Goal: Task Accomplishment & Management: Manage account settings

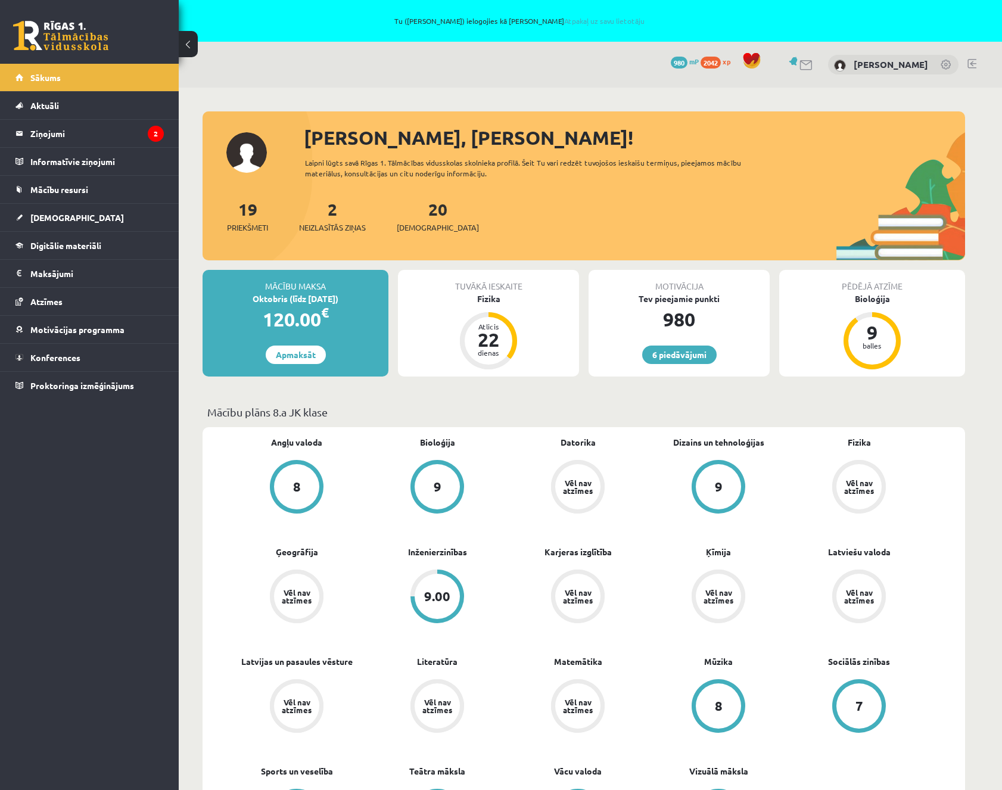
click at [967, 65] on link at bounding box center [971, 64] width 9 height 10
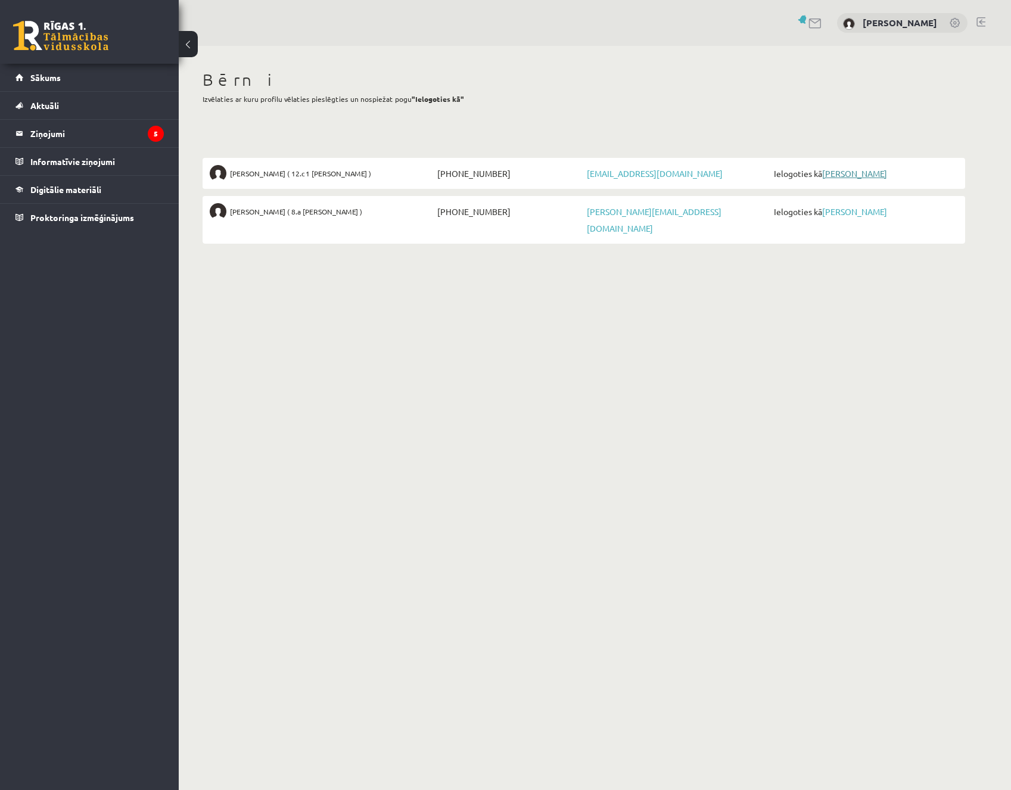
click at [846, 171] on link "[PERSON_NAME]" at bounding box center [854, 173] width 65 height 11
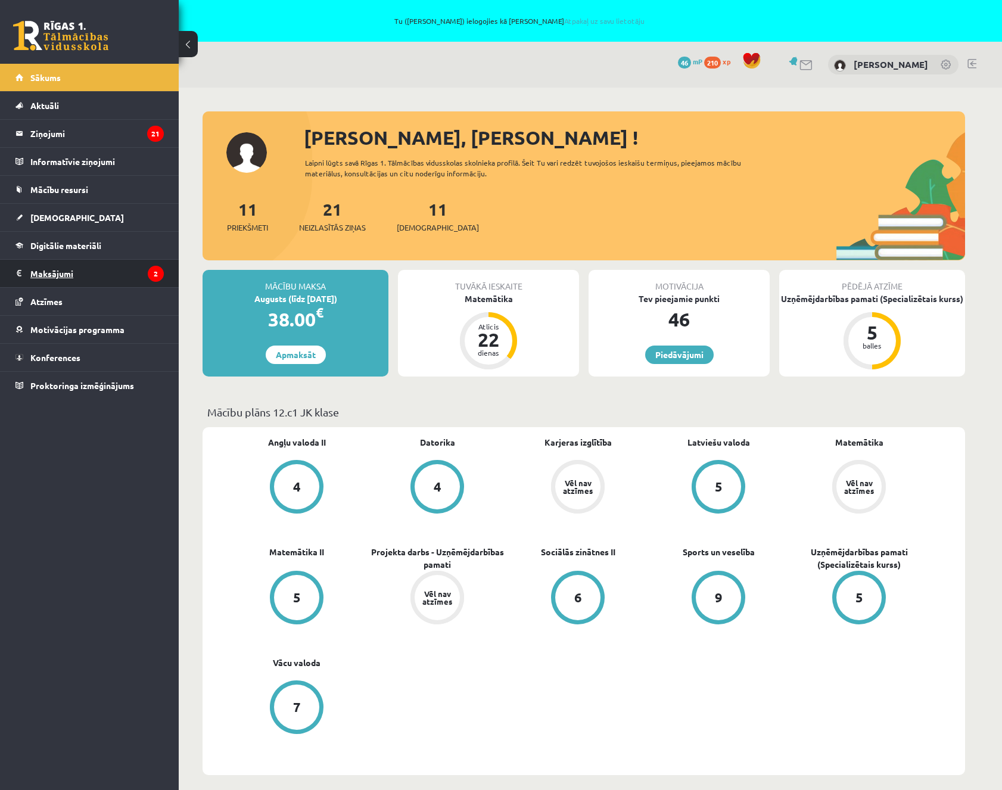
click at [60, 274] on legend "Maksājumi 2" at bounding box center [96, 273] width 133 height 27
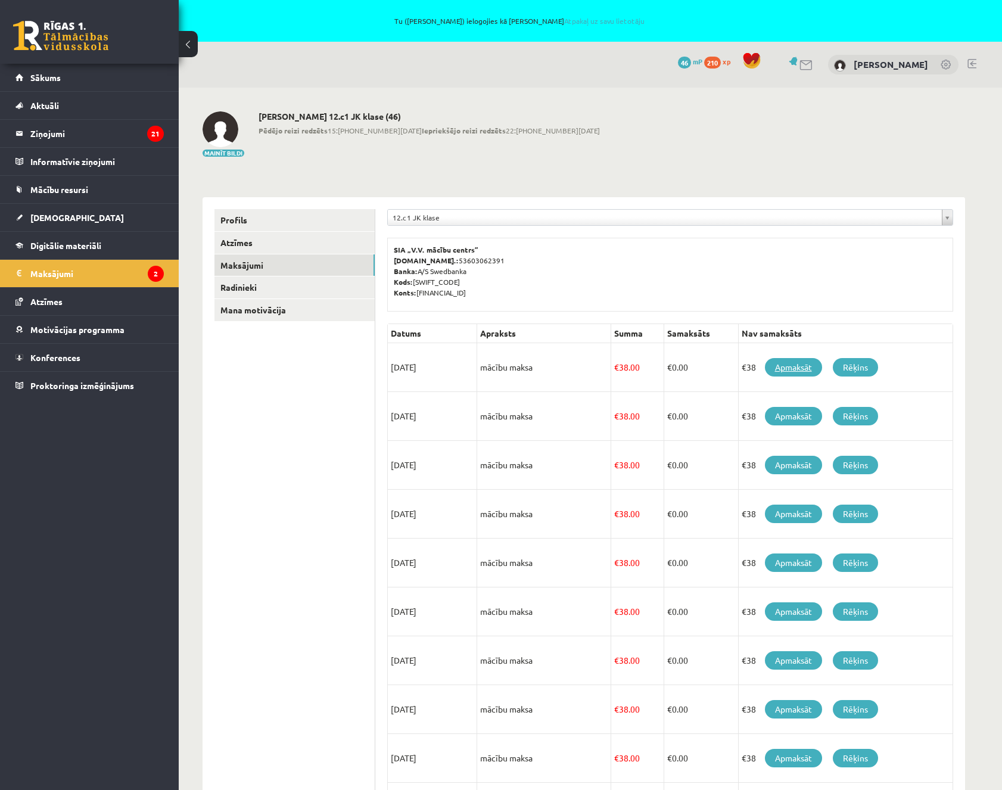
click at [792, 367] on link "Apmaksāt" at bounding box center [793, 367] width 57 height 18
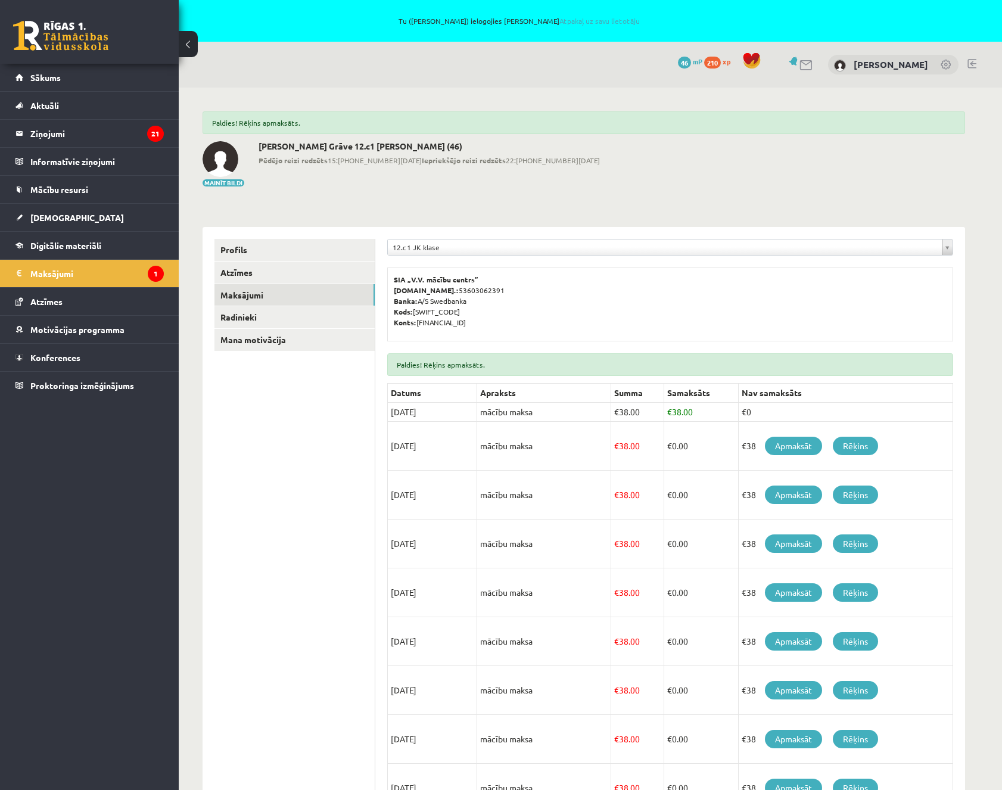
scroll to position [143, 0]
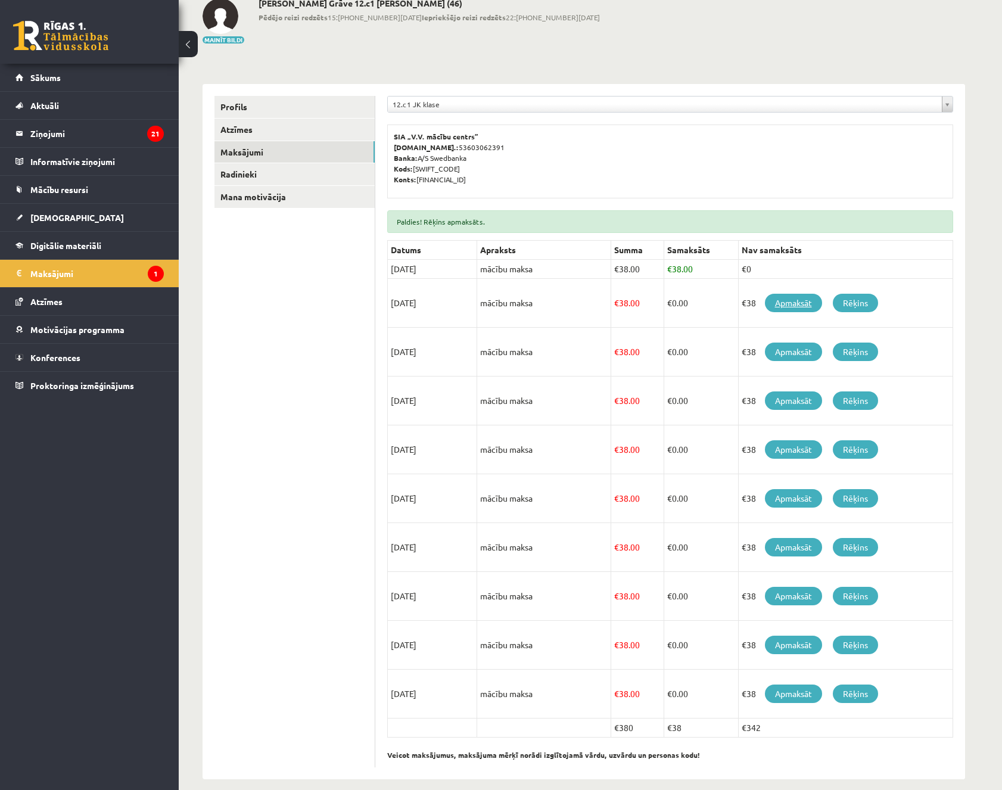
click at [799, 298] on link "Apmaksāt" at bounding box center [793, 303] width 57 height 18
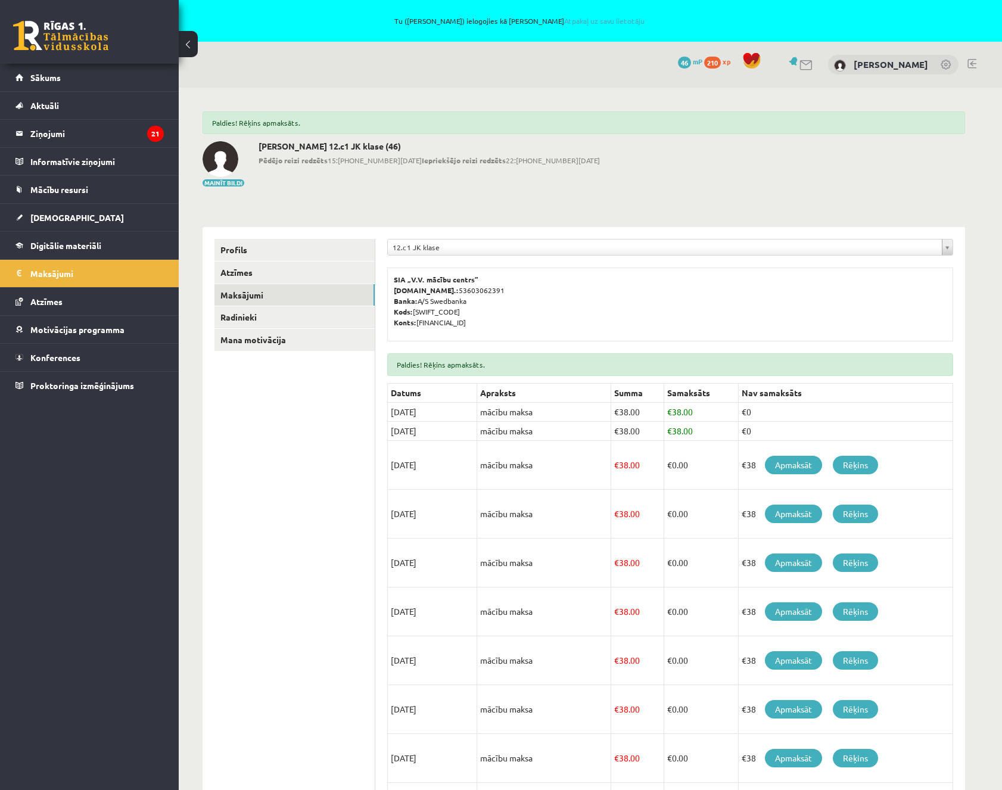
scroll to position [71, 0]
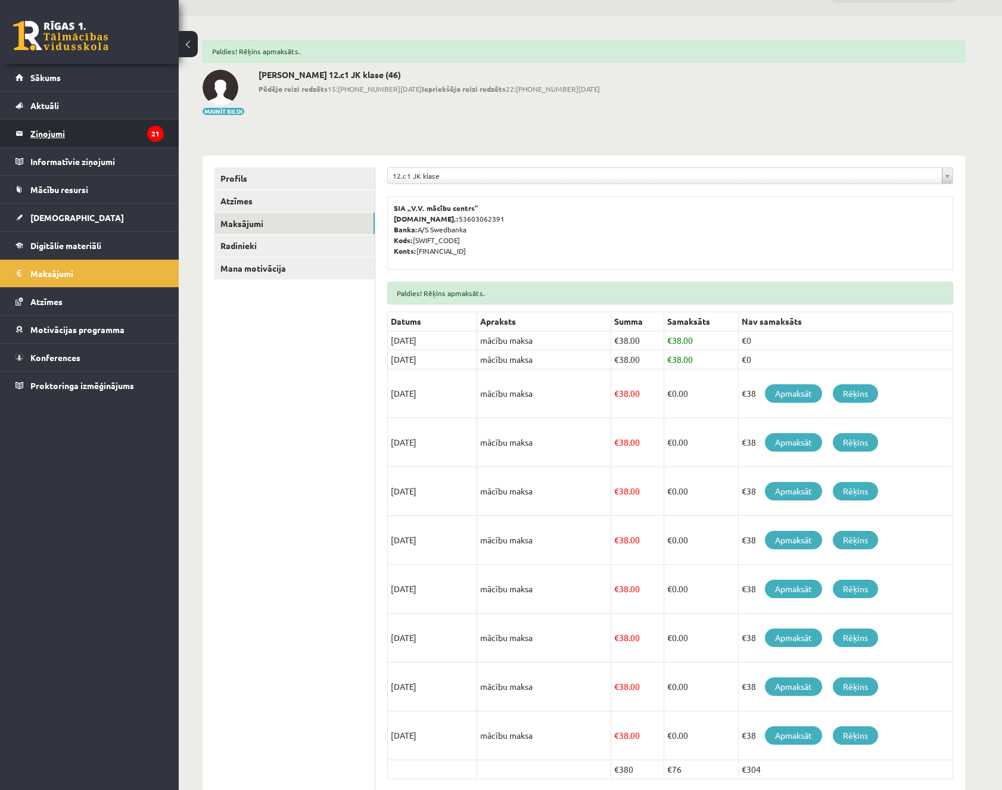
click at [112, 138] on legend "Ziņojumi 21" at bounding box center [96, 133] width 133 height 27
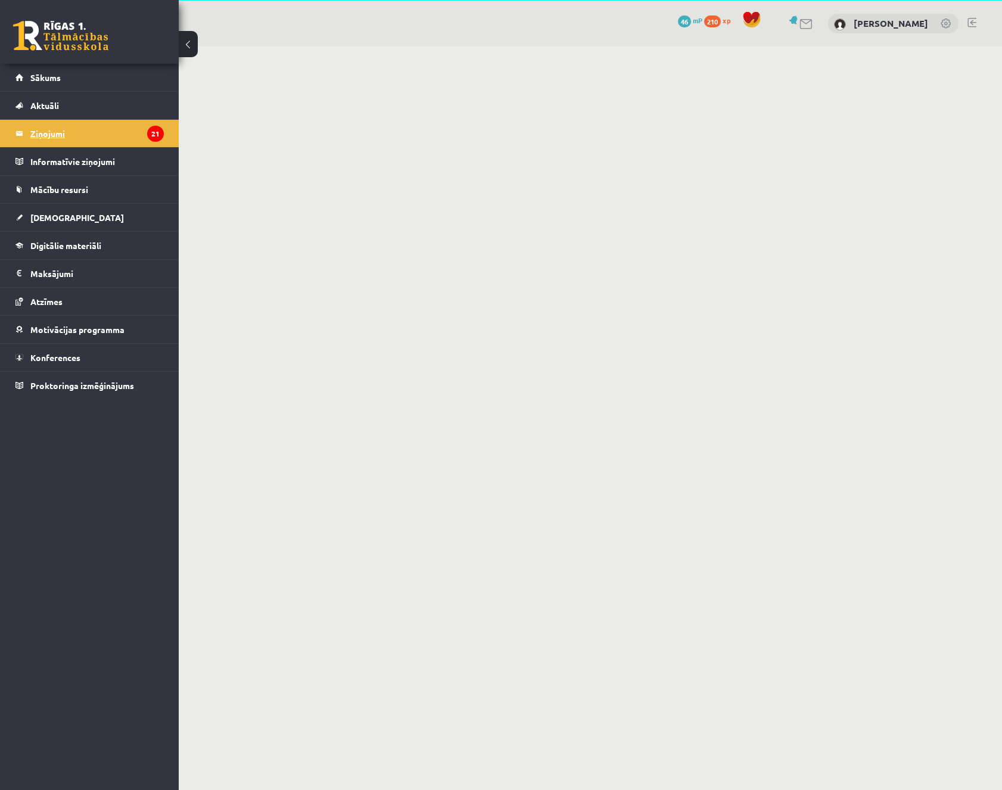
scroll to position [42, 0]
click at [67, 213] on link "[DEMOGRAPHIC_DATA]" at bounding box center [89, 217] width 148 height 27
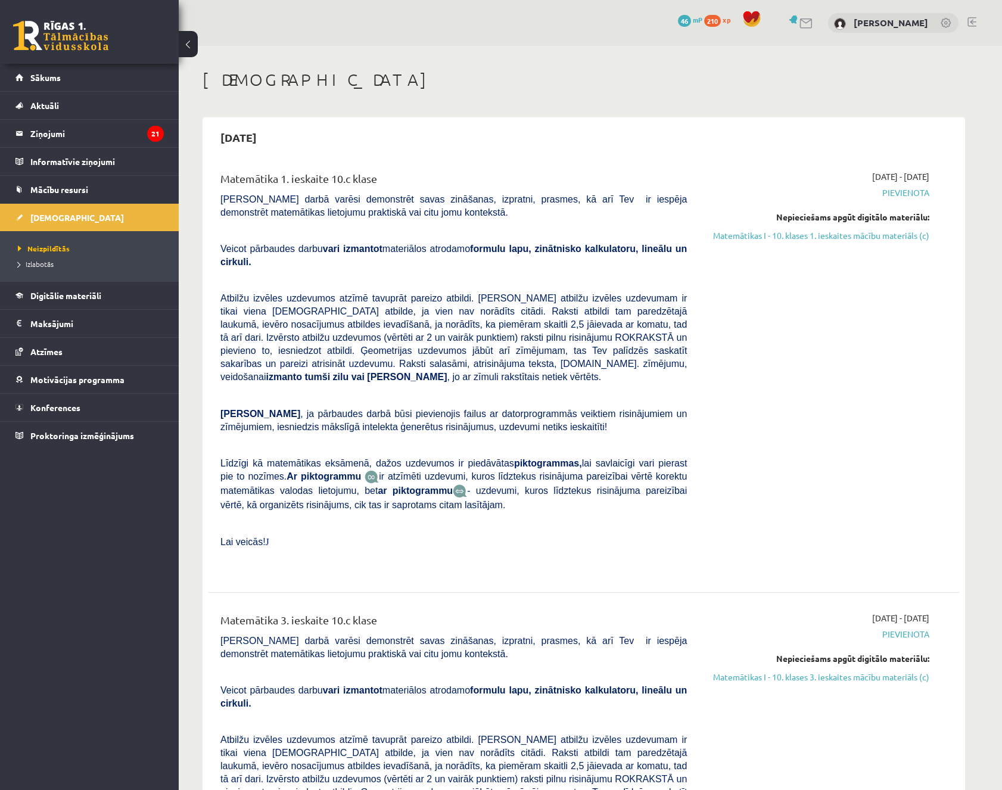
scroll to position [328, 0]
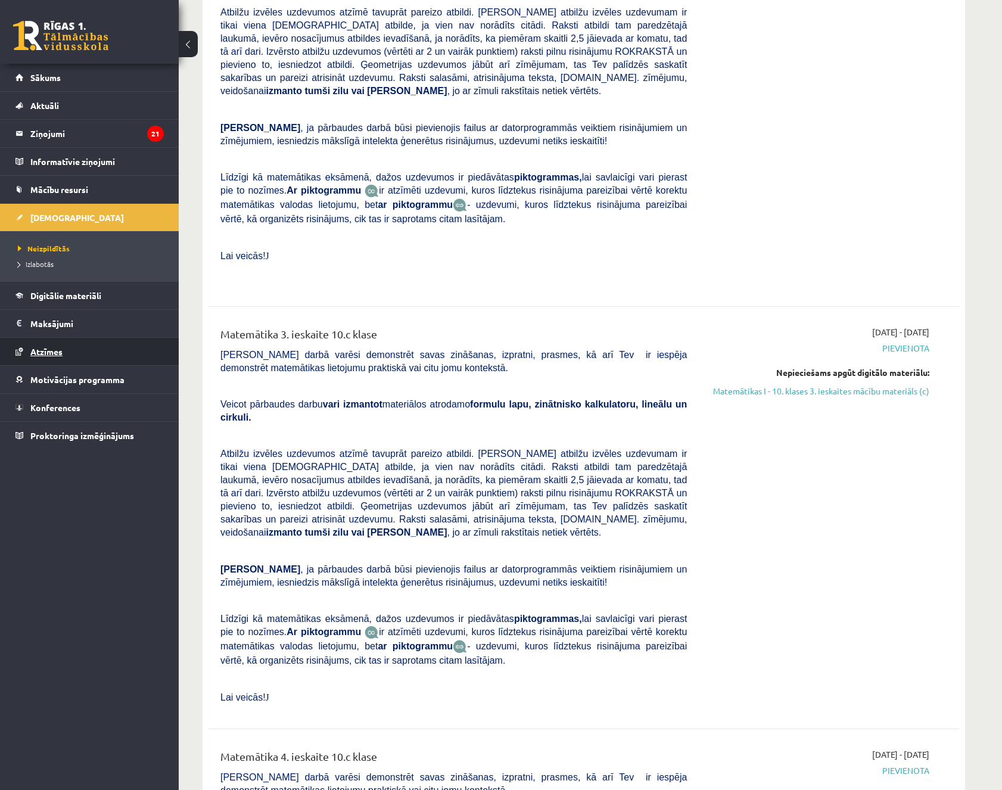
click at [48, 357] on link "Atzīmes" at bounding box center [89, 351] width 148 height 27
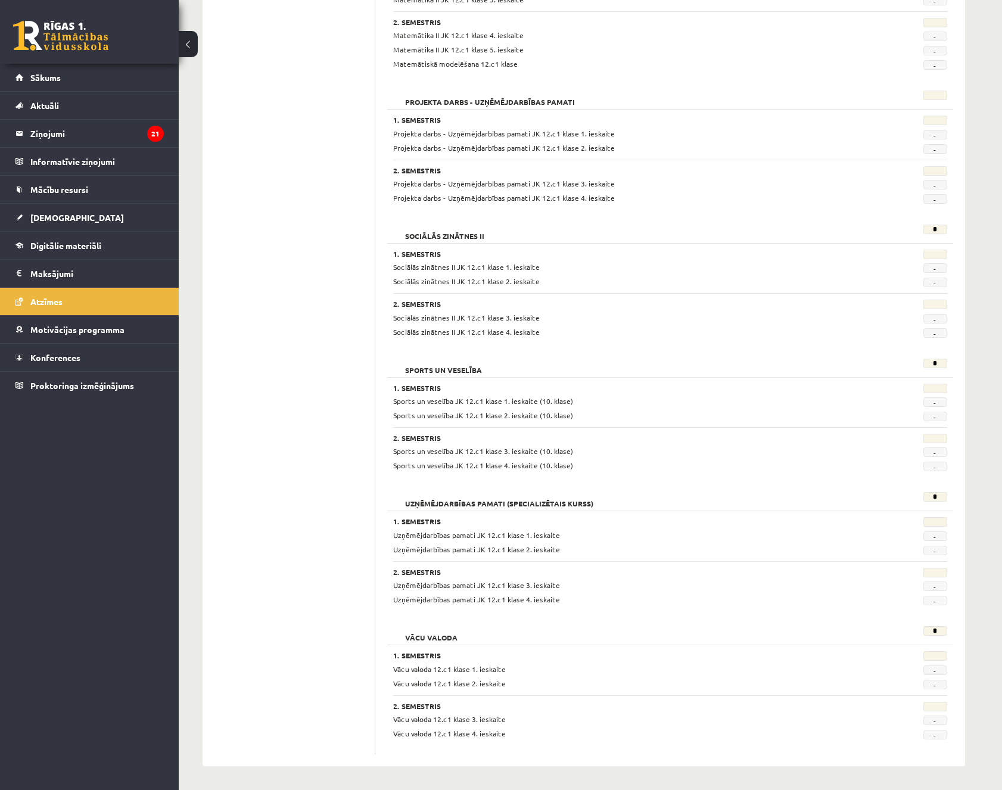
scroll to position [640, 0]
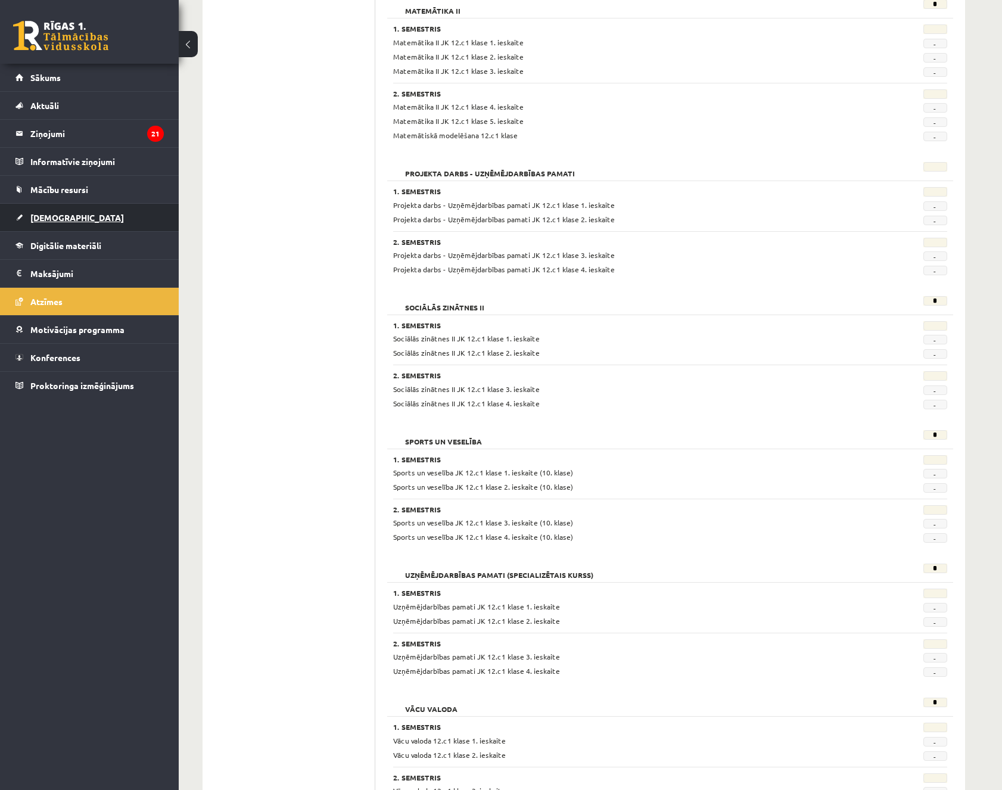
click at [49, 219] on span "[DEMOGRAPHIC_DATA]" at bounding box center [77, 217] width 94 height 11
